Goal: Find specific page/section

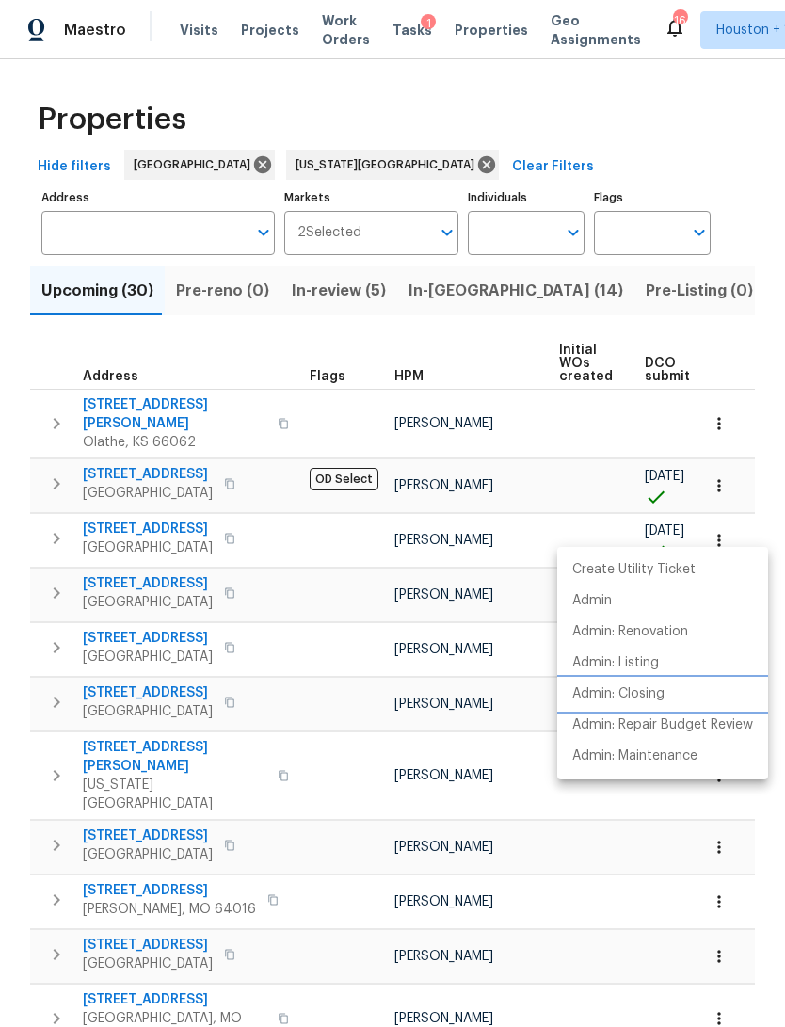
click at [687, 694] on li "Admin: Closing" at bounding box center [662, 694] width 211 height 31
click at [189, 36] on div at bounding box center [392, 513] width 785 height 1027
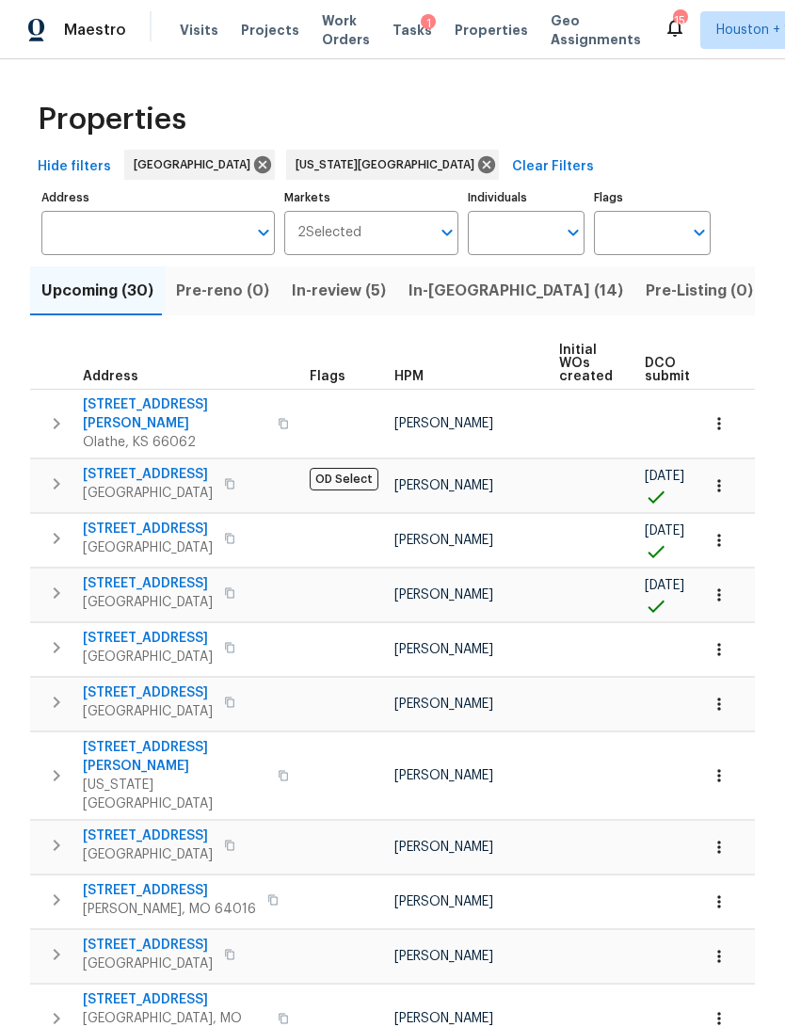
click at [188, 29] on span "Visits" at bounding box center [199, 30] width 39 height 19
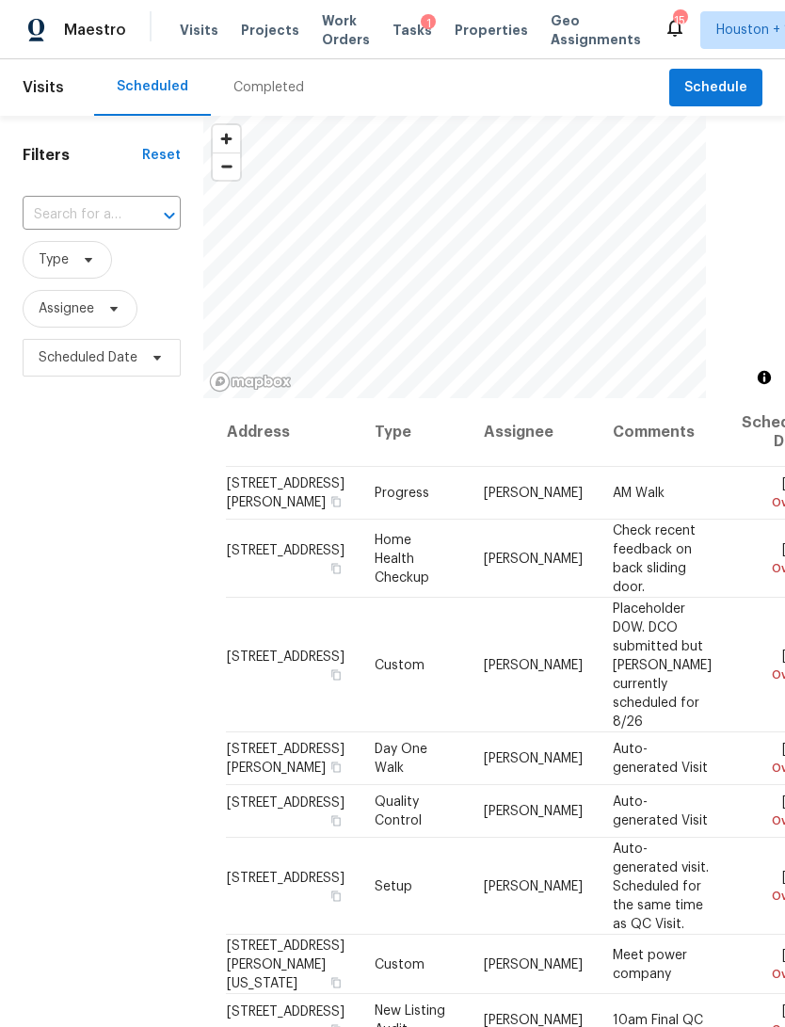
click at [78, 206] on input "text" at bounding box center [75, 215] width 105 height 29
type input "2206 mil"
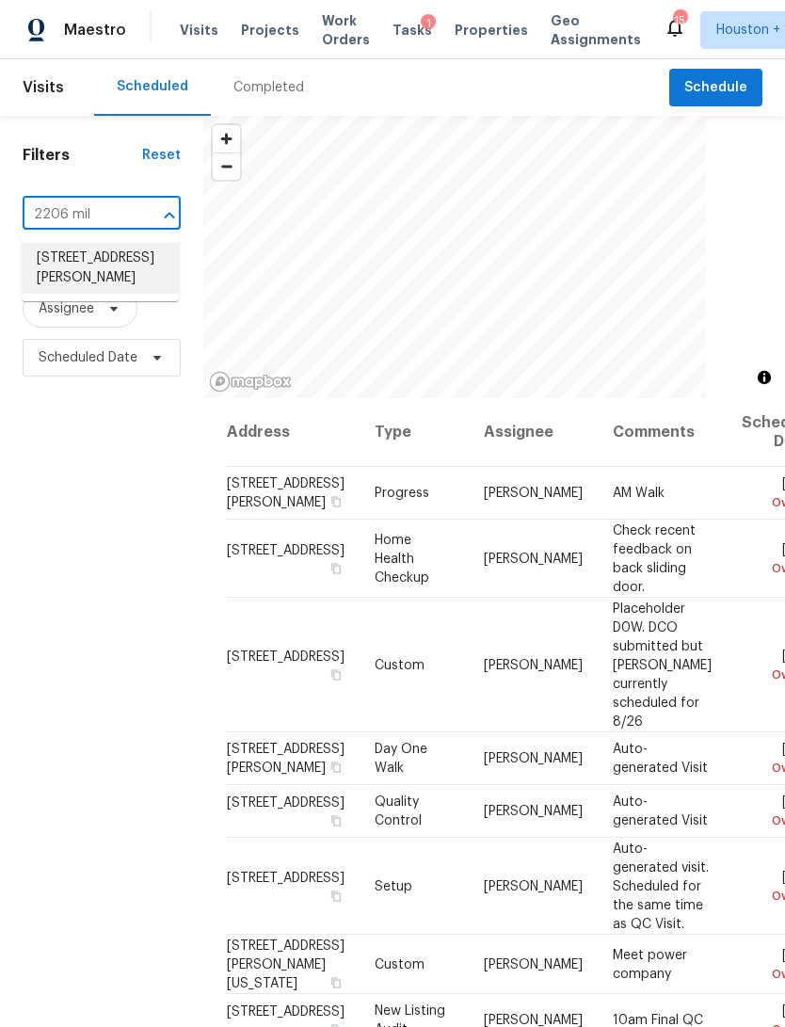
click at [68, 266] on li "[STREET_ADDRESS][PERSON_NAME]" at bounding box center [100, 268] width 157 height 51
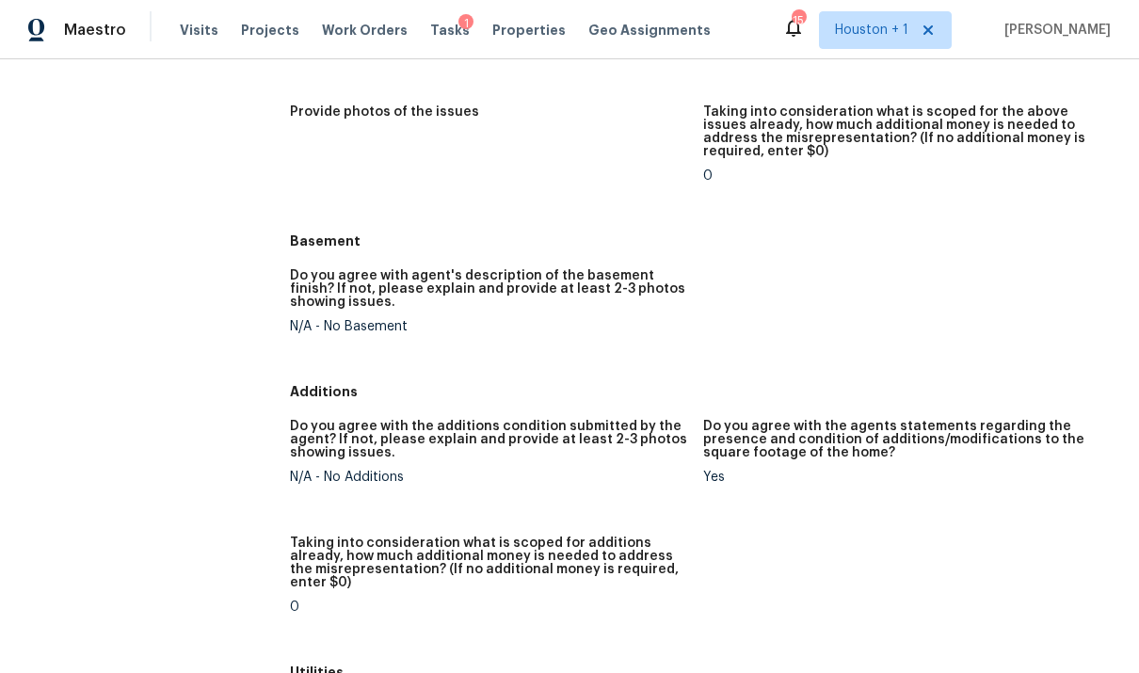
scroll to position [2207, 0]
